Goal: Transaction & Acquisition: Purchase product/service

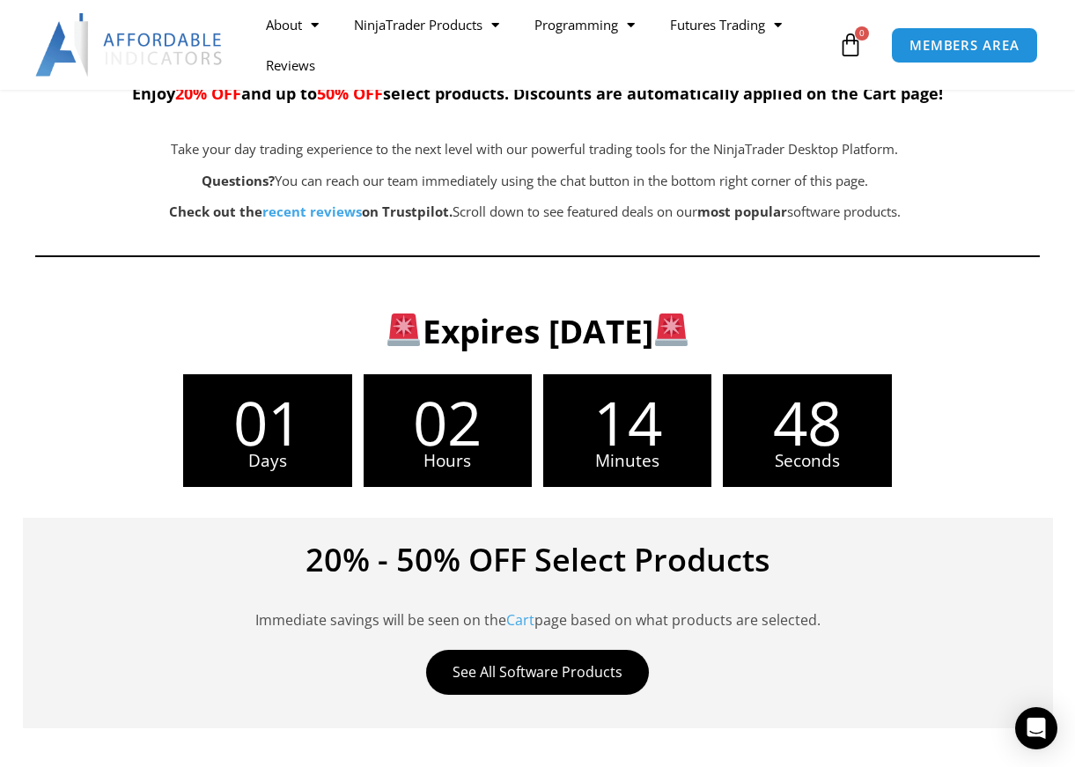
scroll to position [352, 0]
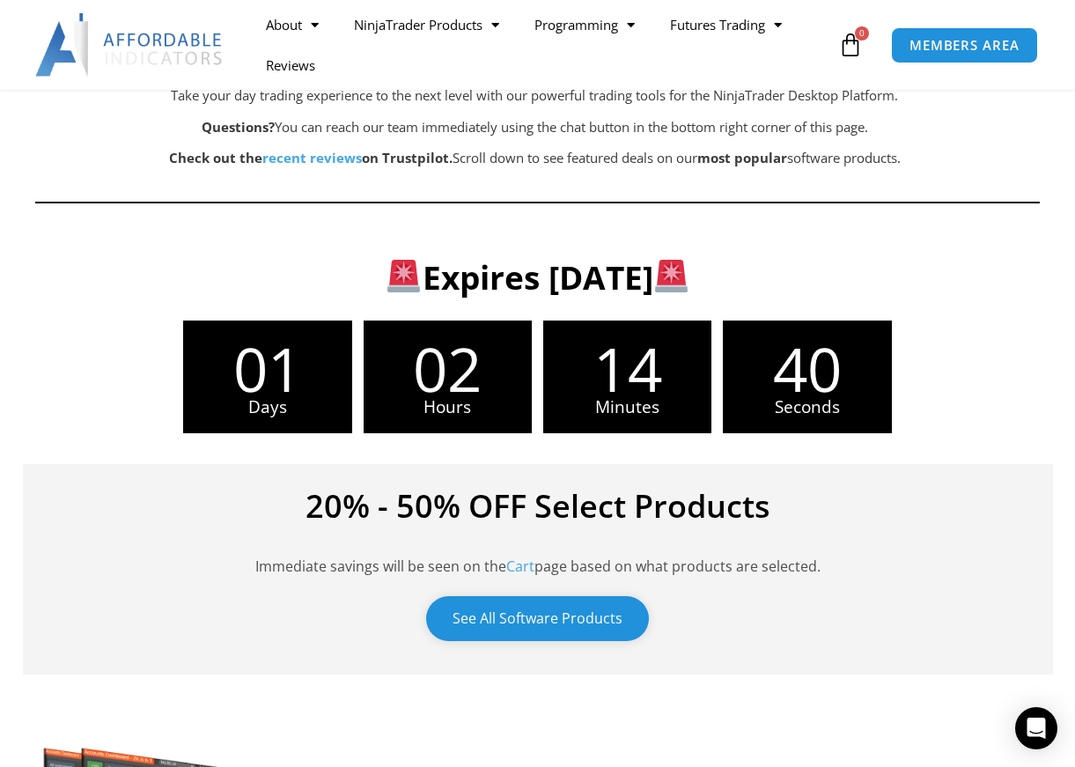
click at [582, 618] on link "See All Software Products" at bounding box center [537, 618] width 223 height 45
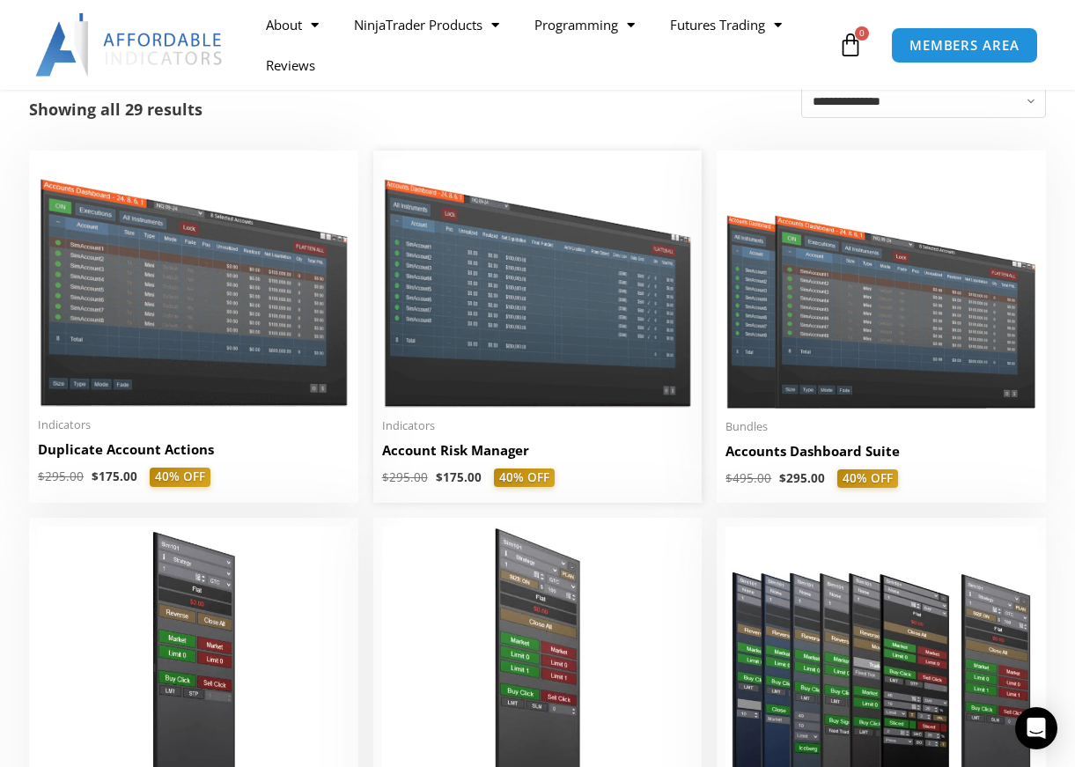
scroll to position [352, 0]
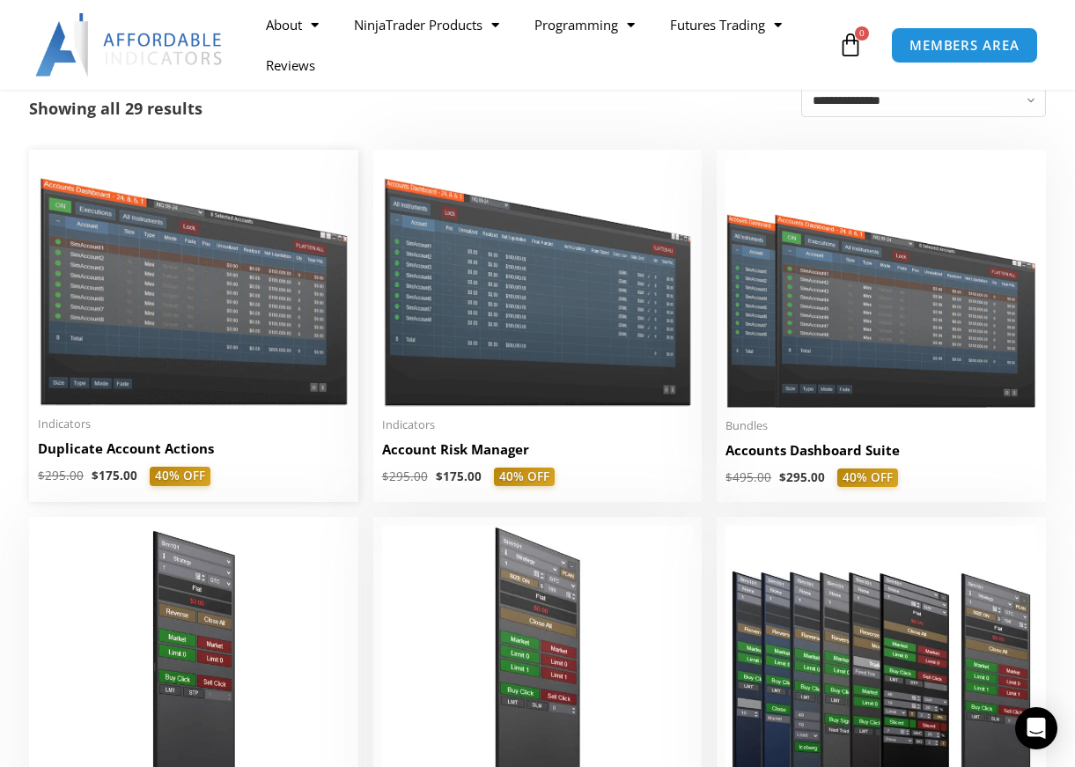
click at [174, 364] on img at bounding box center [194, 281] width 312 height 247
